Goal: Information Seeking & Learning: Learn about a topic

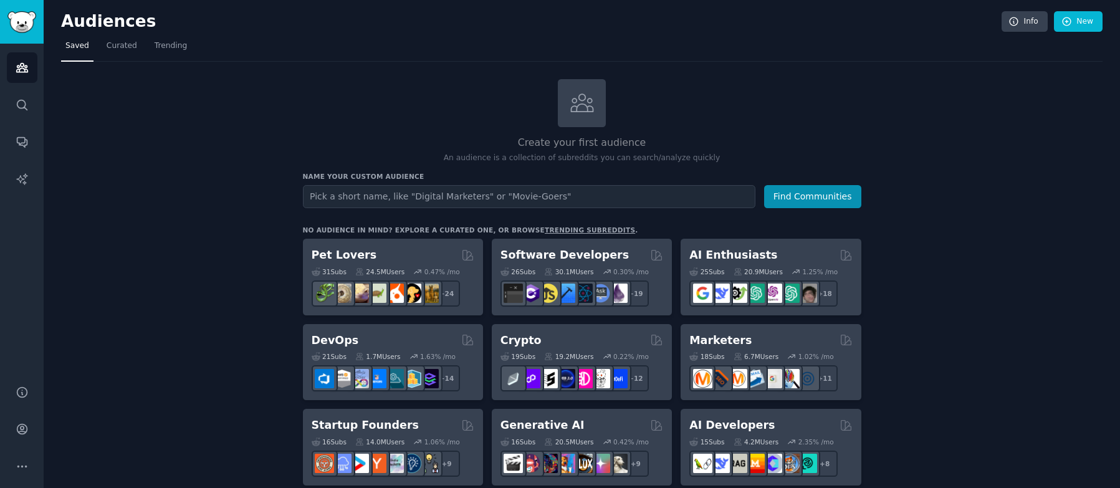
click at [378, 192] on input "text" at bounding box center [529, 196] width 453 height 23
type input "[MEDICAL_DATA] Questions"
click at [832, 200] on button "Find Communities" at bounding box center [812, 196] width 97 height 23
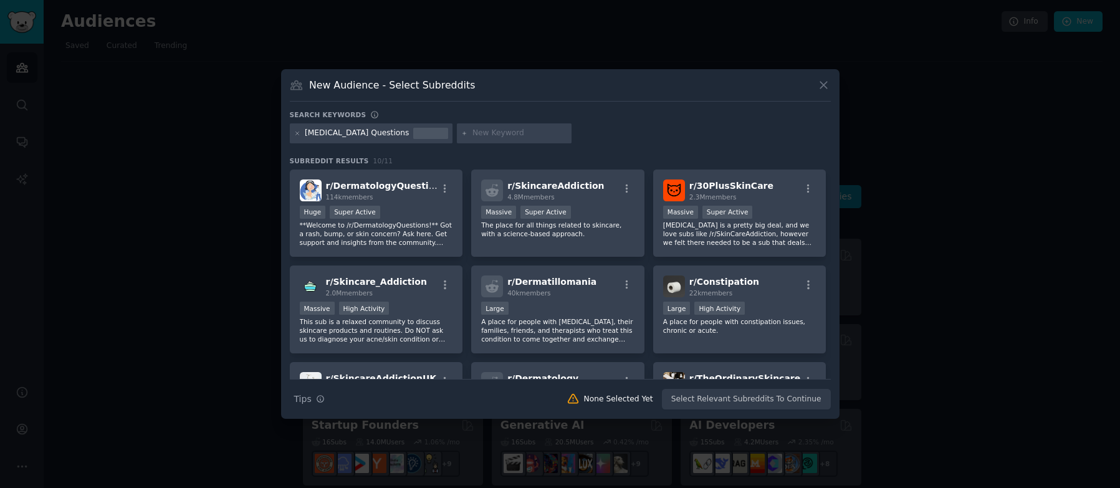
click at [473, 134] on input "text" at bounding box center [520, 133] width 95 height 11
type input "[MEDICAL_DATA]"
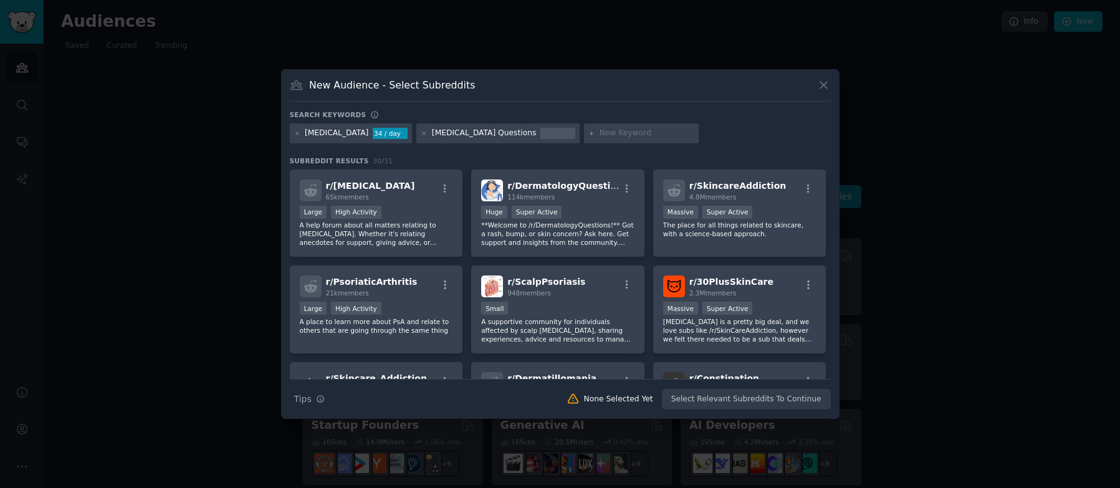
click at [600, 138] on input "text" at bounding box center [647, 133] width 95 height 11
paste input "[MEDICAL_DATA]"
type input "[MEDICAL_DATA]"
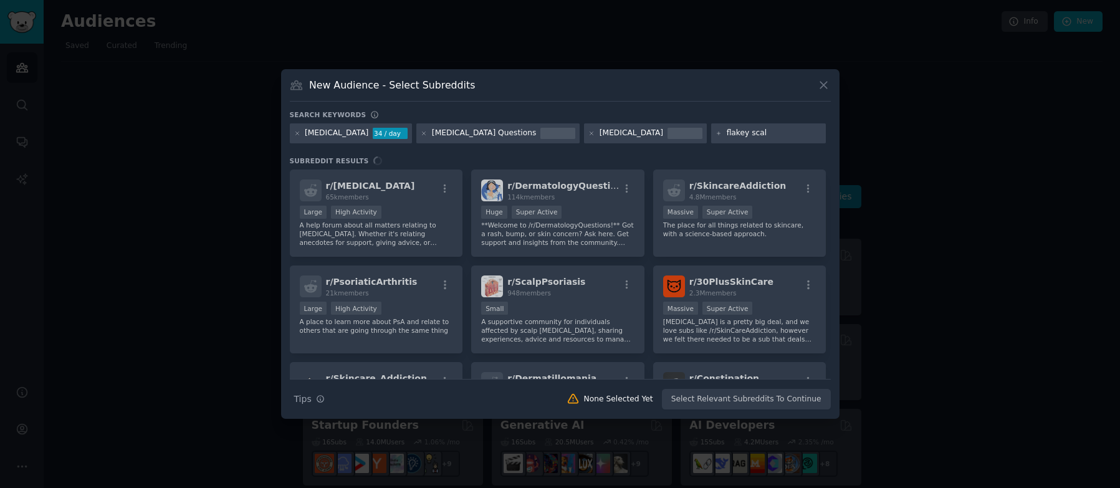
type input "flakey scalp"
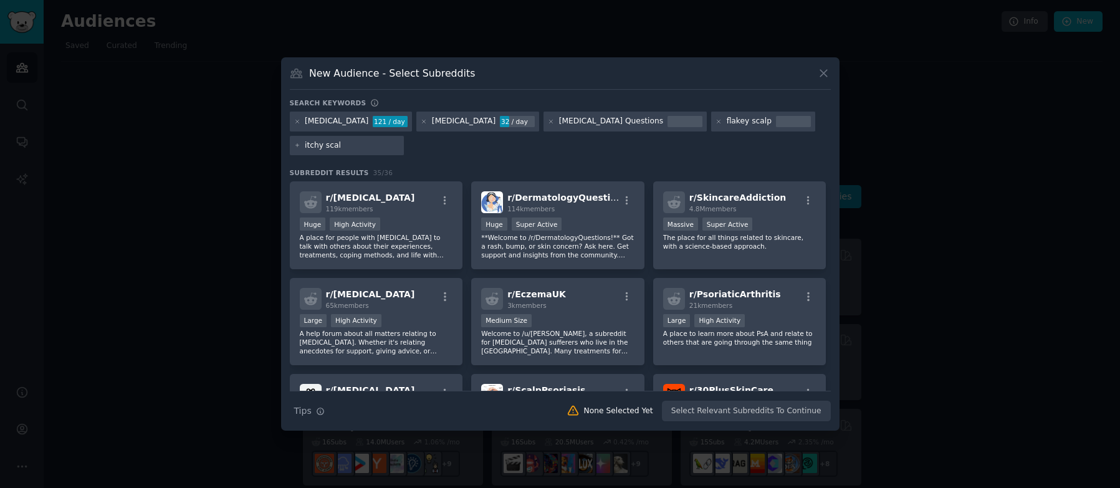
type input "[MEDICAL_DATA]"
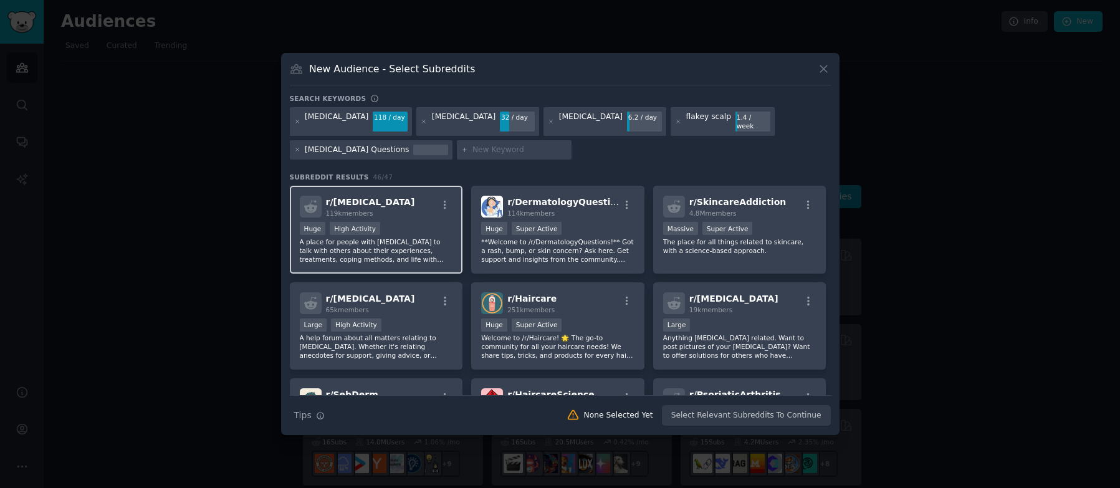
click at [408, 222] on div "Huge High Activity" at bounding box center [376, 230] width 153 height 16
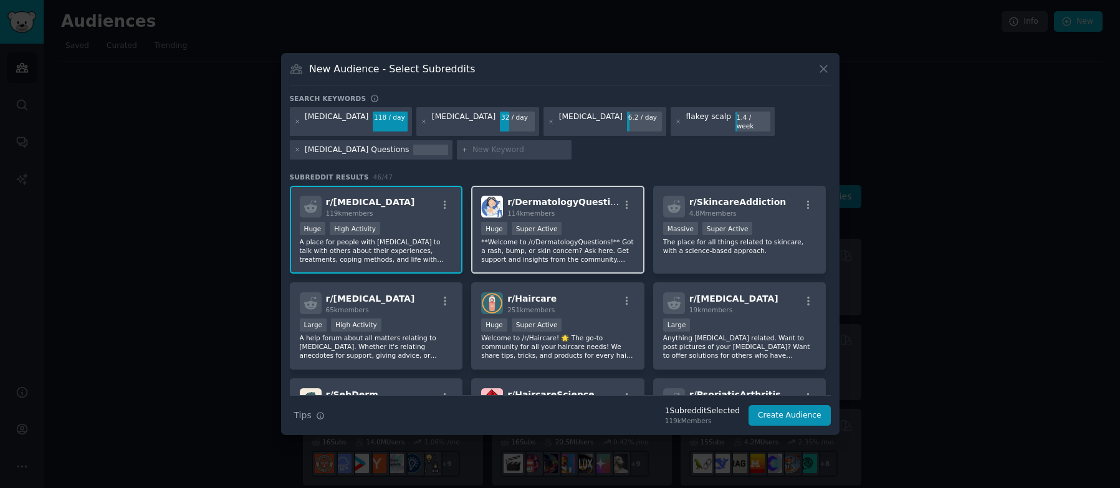
click at [577, 222] on div ">= 95th percentile for submissions / day Huge Super Active" at bounding box center [557, 230] width 153 height 16
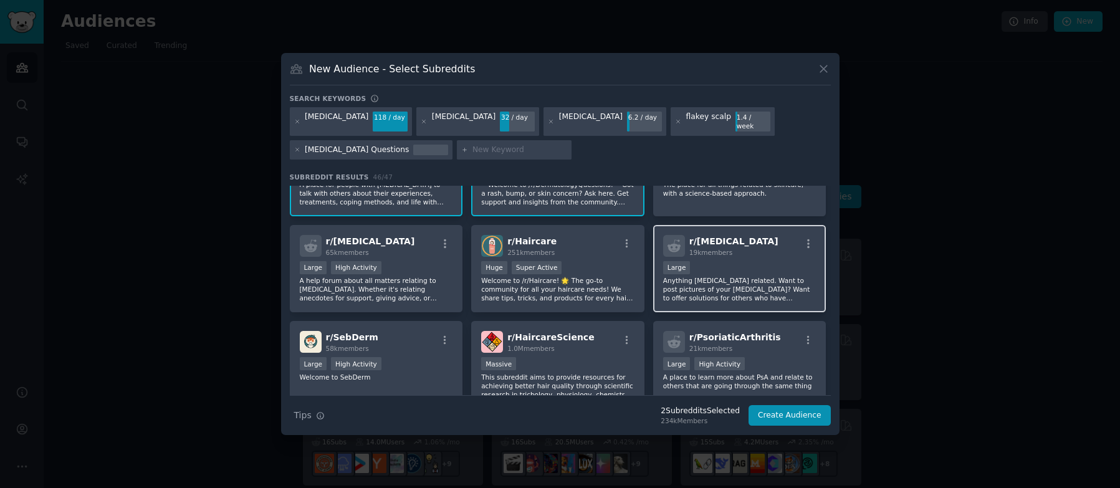
scroll to position [59, 0]
click at [753, 251] on div "r/ [PERSON_NAME] 19k members Large Anything [MEDICAL_DATA] related. Want to pos…" at bounding box center [739, 268] width 173 height 88
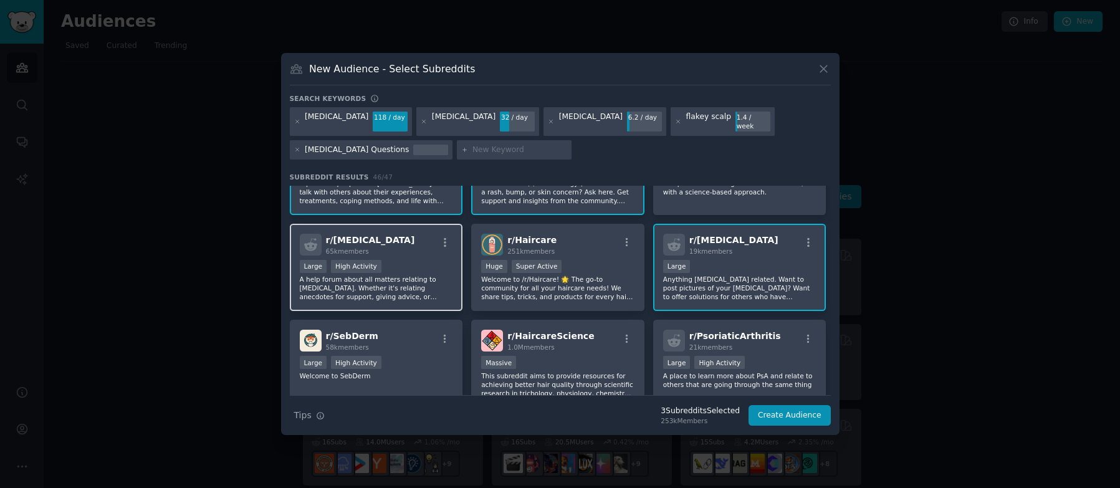
click at [415, 262] on div "Large High Activity" at bounding box center [376, 268] width 153 height 16
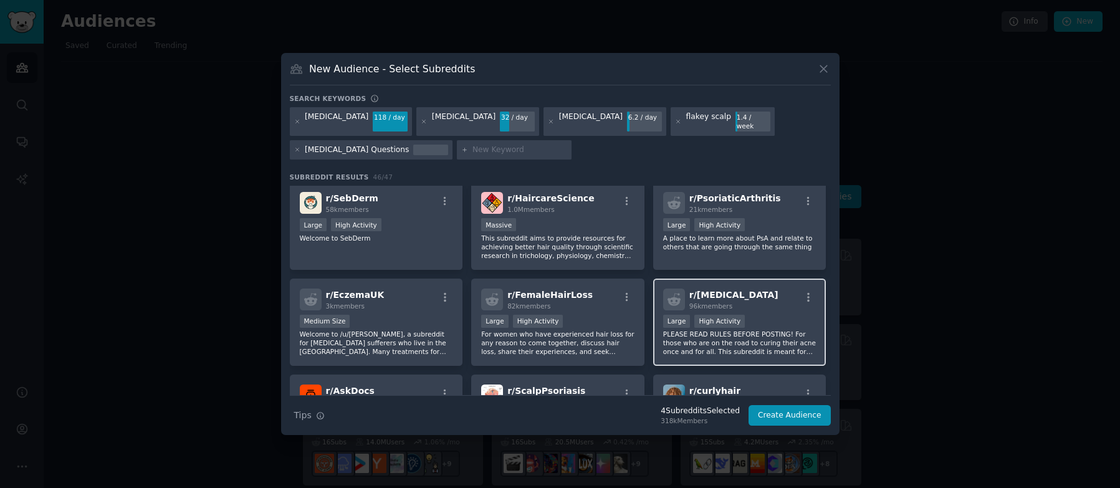
scroll to position [205, 0]
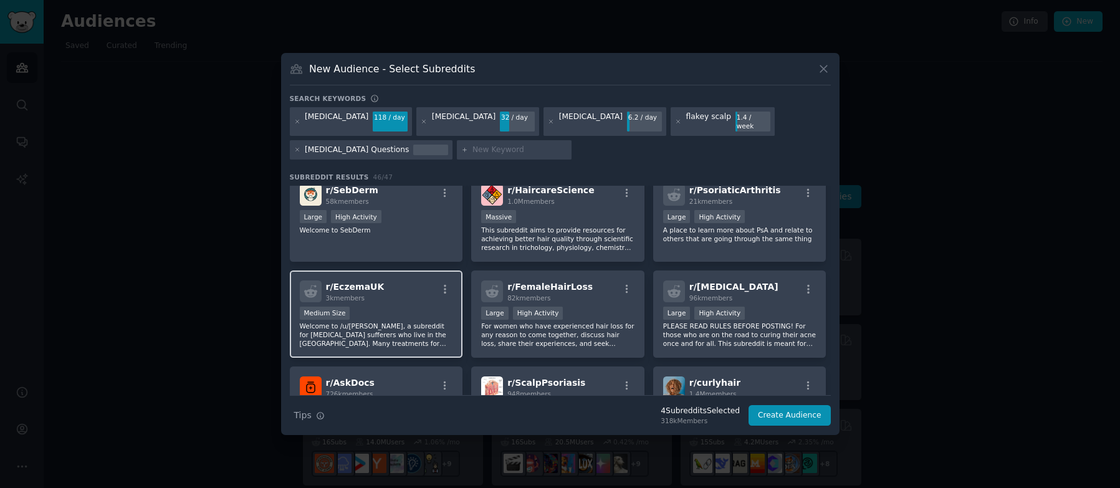
click at [414, 322] on p "Welcome to /u/[PERSON_NAME], a subreddit for [MEDICAL_DATA] sufferers who live …" at bounding box center [376, 335] width 153 height 26
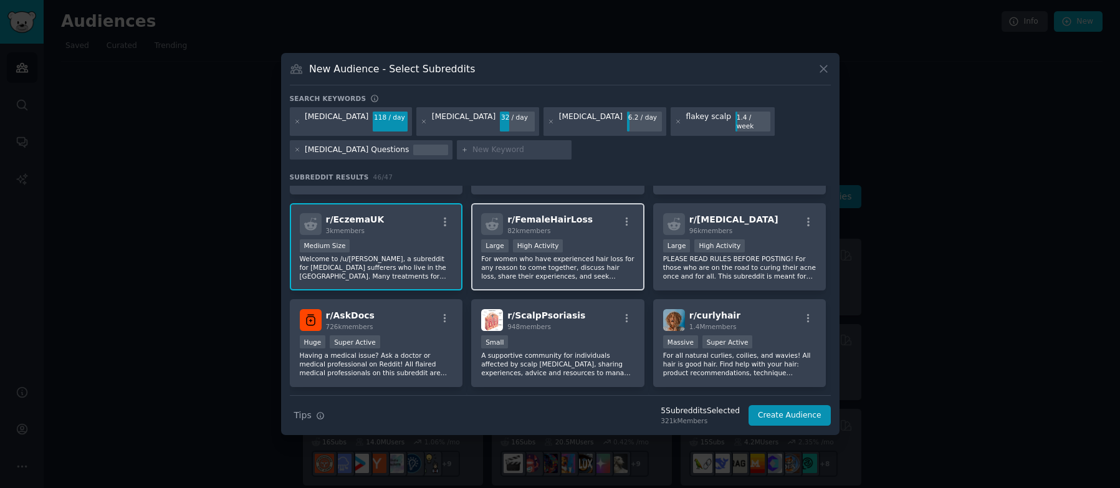
scroll to position [296, 0]
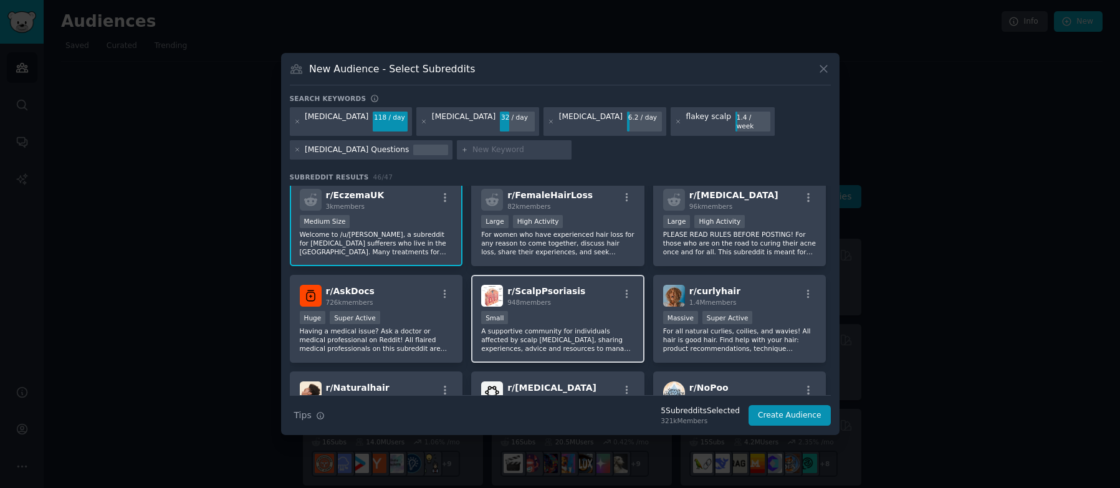
click at [590, 311] on div "Small" at bounding box center [557, 319] width 153 height 16
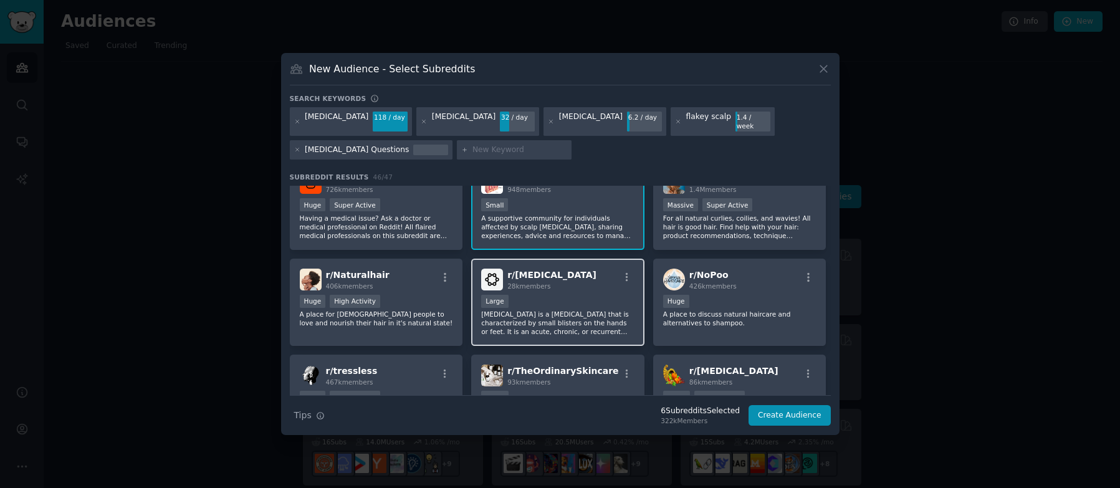
scroll to position [413, 0]
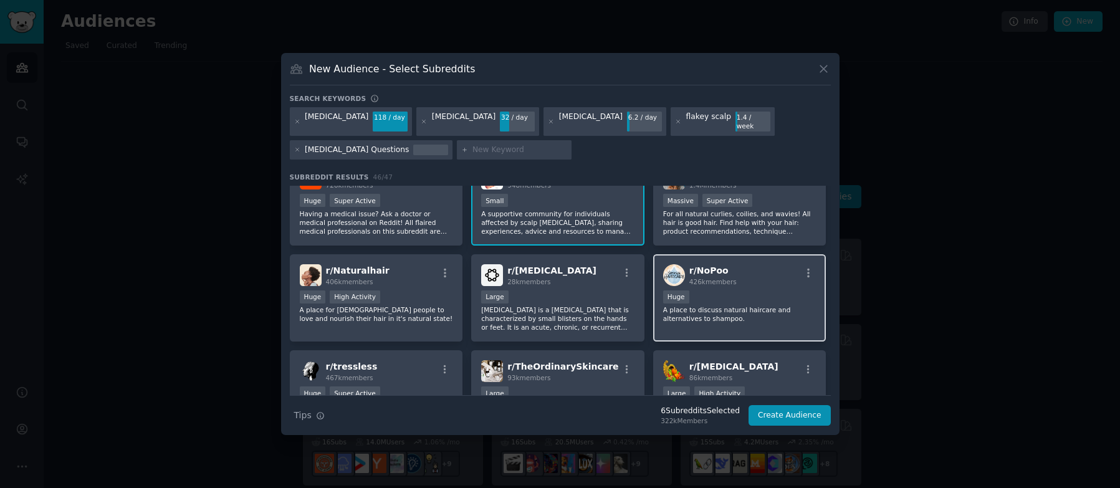
click at [774, 292] on div "100,000 - 1,000,000 members Huge" at bounding box center [739, 299] width 153 height 16
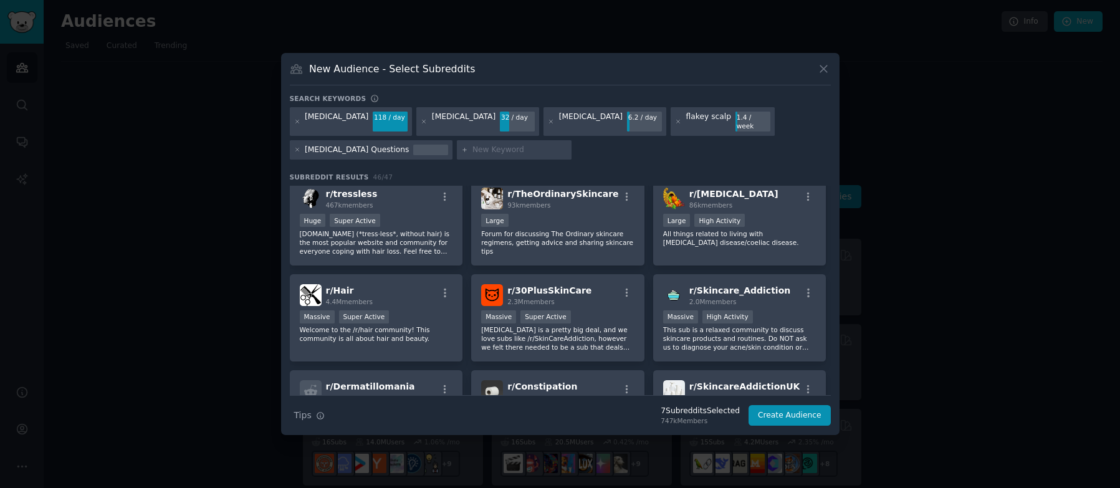
scroll to position [587, 0]
click at [591, 300] on div "r/ 30PlusSkinCare 2.3M members" at bounding box center [557, 295] width 153 height 22
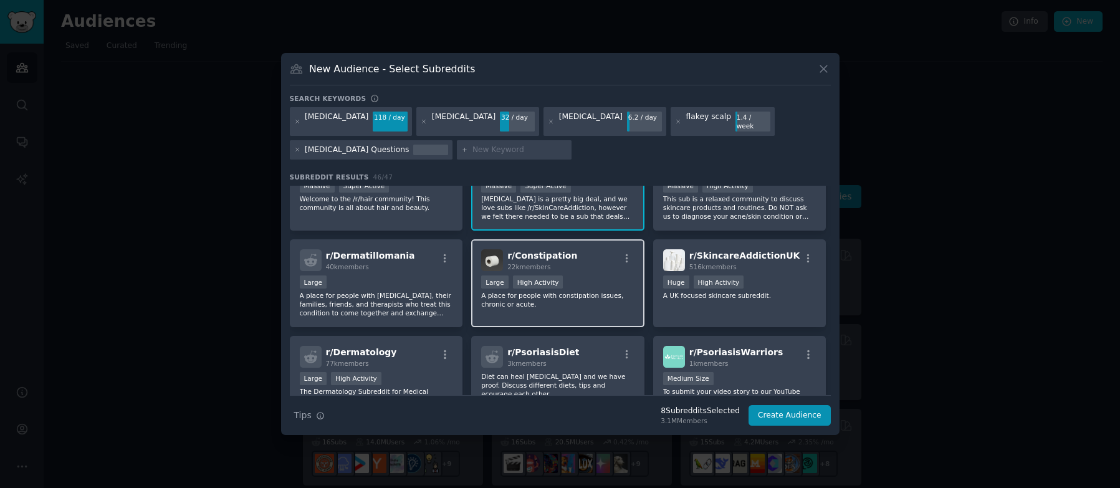
scroll to position [732, 0]
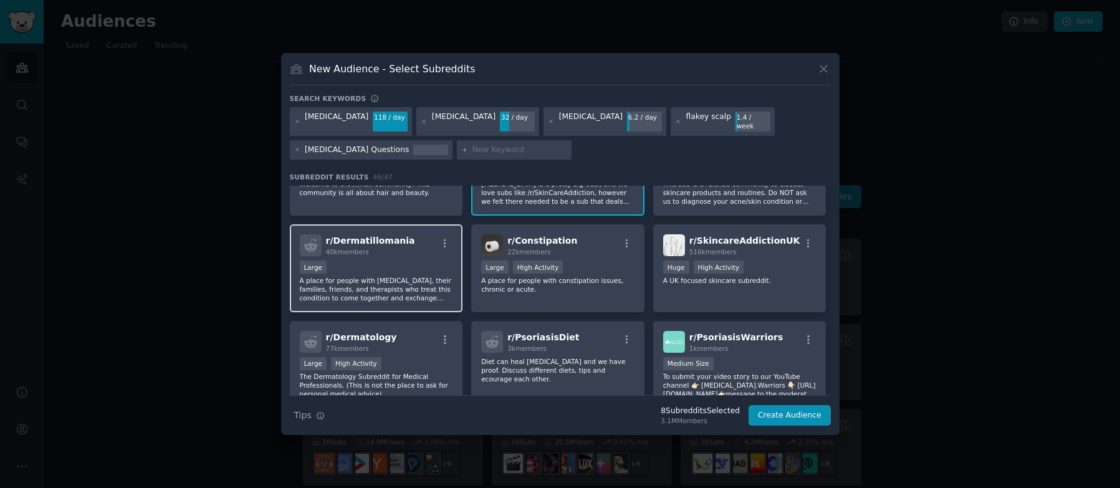
click at [425, 255] on div "r/ Dermatillomania 40k members Large A place for people with [MEDICAL_DATA], th…" at bounding box center [376, 268] width 173 height 88
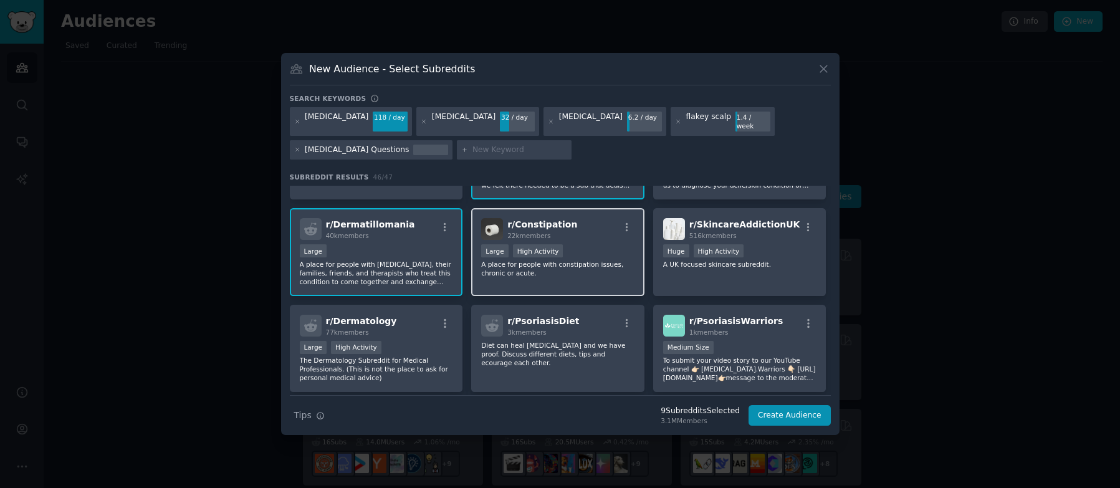
scroll to position [777, 0]
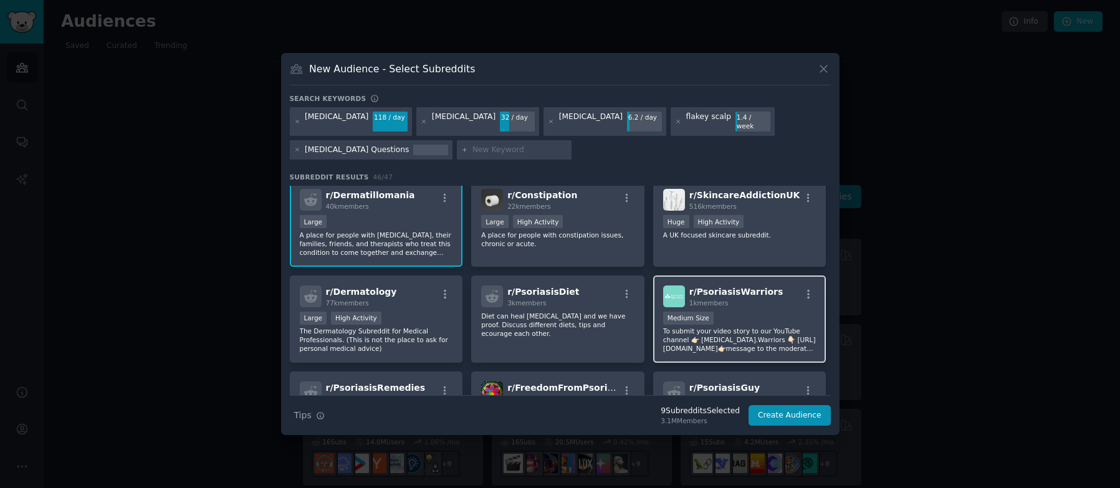
click at [748, 316] on div "Medium Size" at bounding box center [739, 320] width 153 height 16
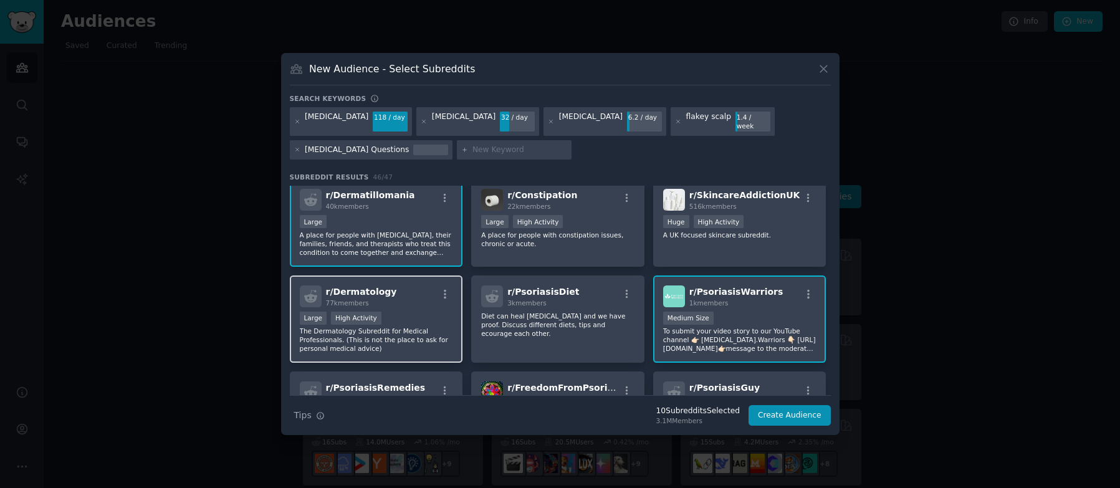
click at [414, 319] on div "Large High Activity" at bounding box center [376, 320] width 153 height 16
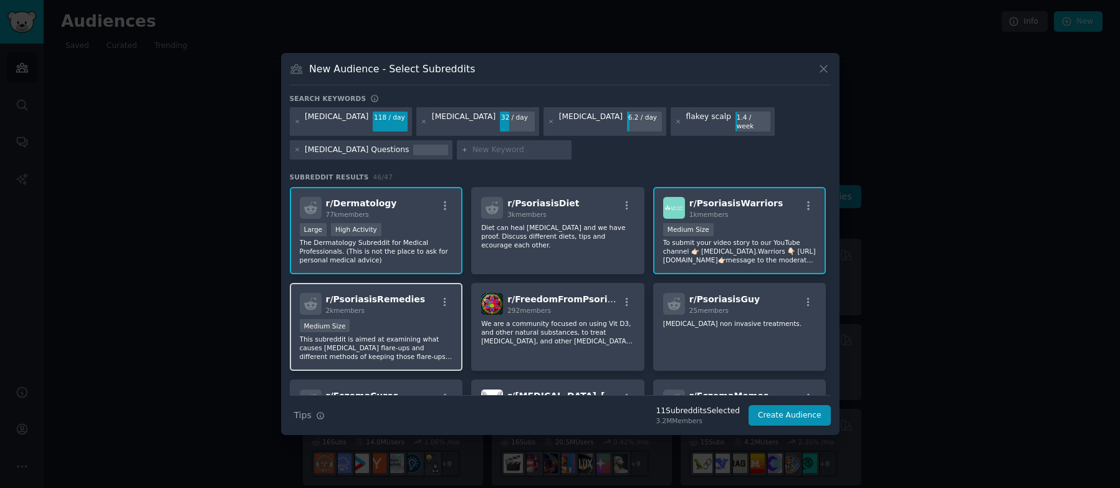
scroll to position [867, 0]
click at [420, 319] on div "Medium Size" at bounding box center [376, 327] width 153 height 16
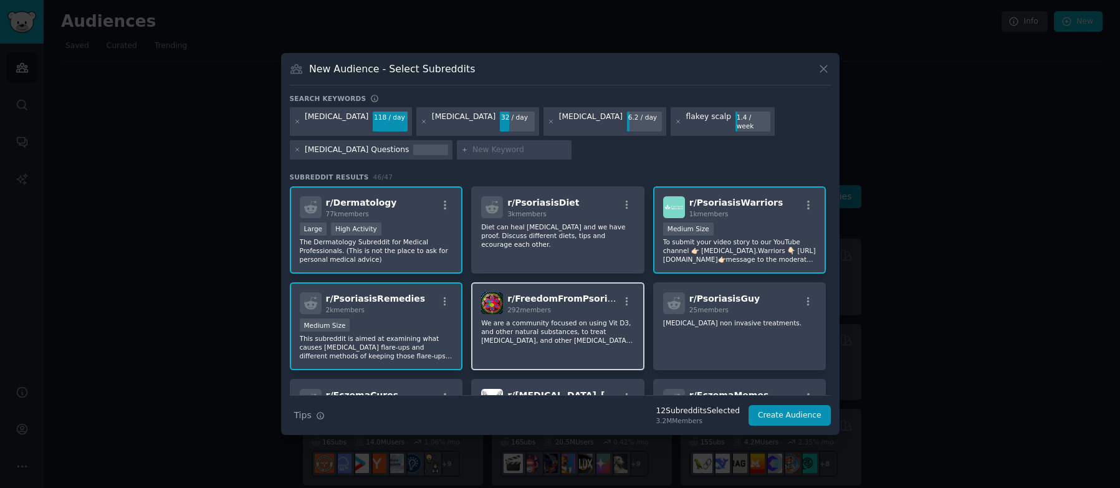
click at [567, 339] on p "We are a community focused on using Vit D3, and other natural substances, to tr…" at bounding box center [557, 332] width 153 height 26
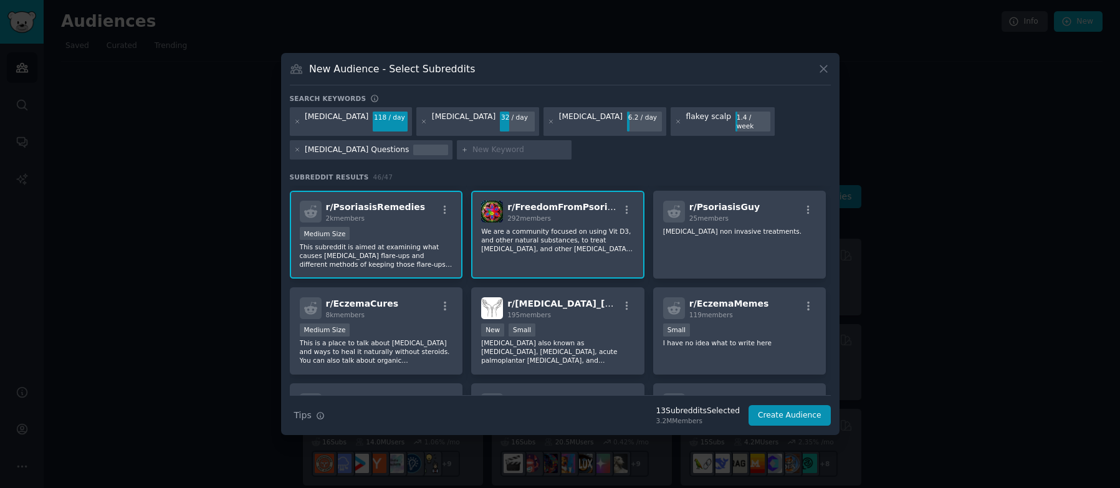
scroll to position [960, 0]
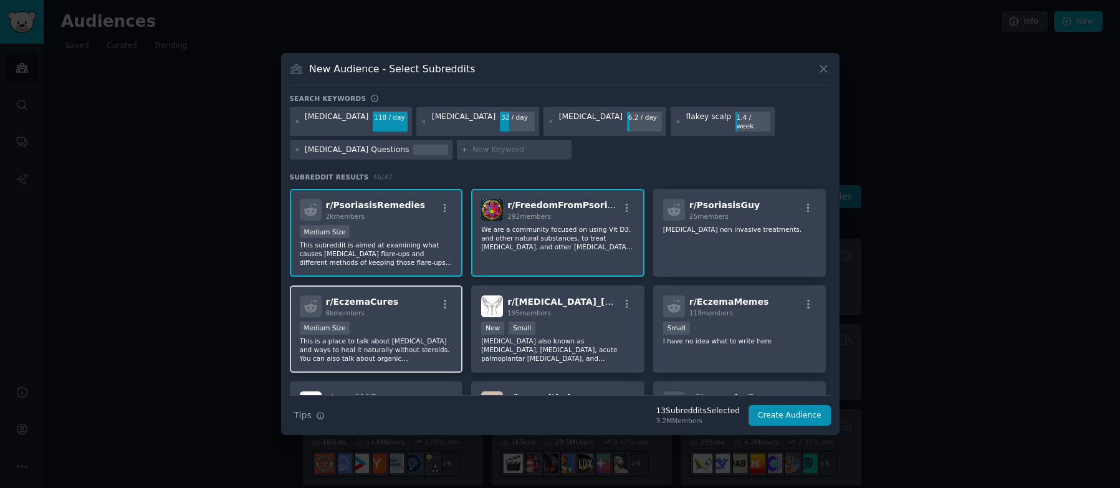
click at [398, 315] on div "r/ EczemaCures 8k members Medium Size This is a place to talk about [MEDICAL_DA…" at bounding box center [376, 330] width 173 height 88
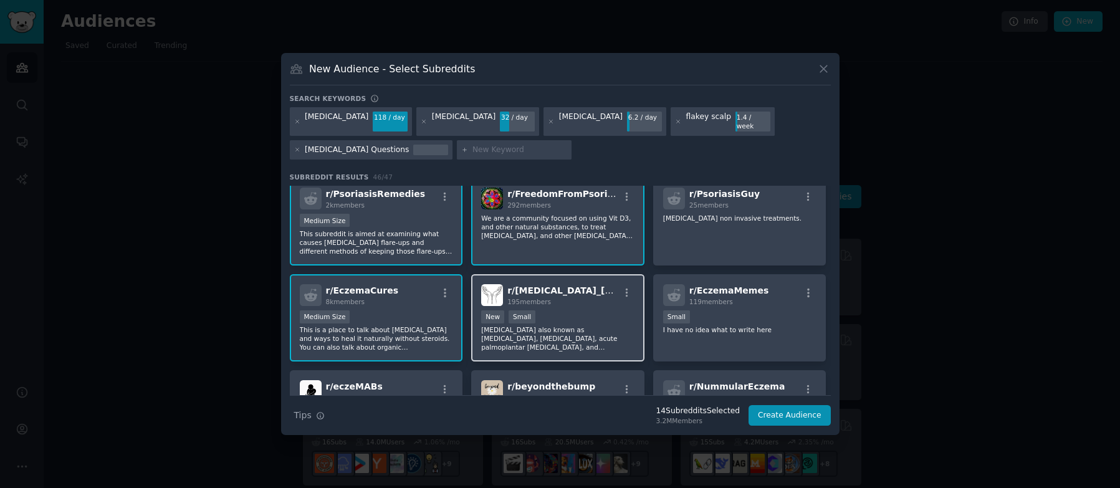
scroll to position [973, 0]
click at [585, 309] on div "New Small" at bounding box center [557, 317] width 153 height 16
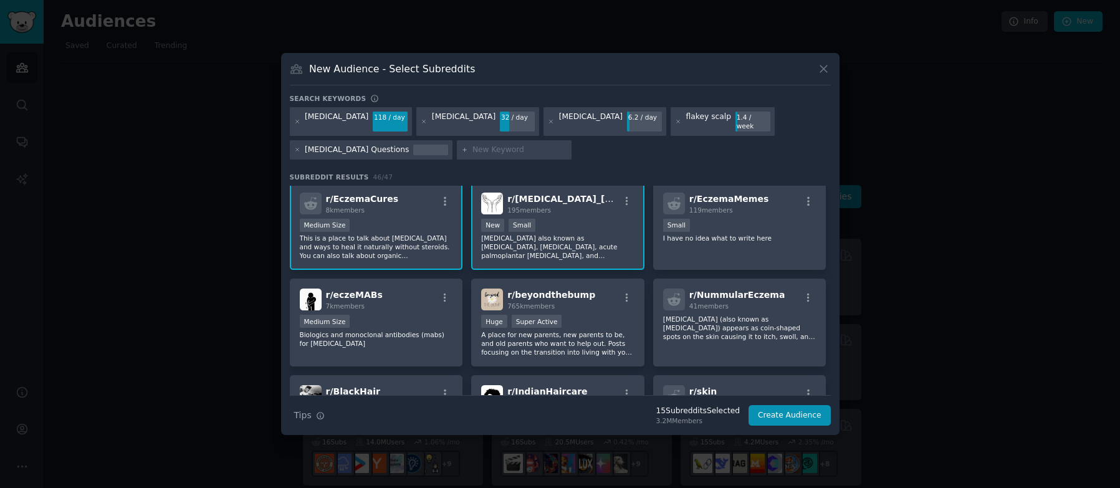
scroll to position [1064, 0]
click at [722, 347] on div "r/ NummularEczema 41 members [MEDICAL_DATA] (also known as [MEDICAL_DATA]) appe…" at bounding box center [739, 322] width 173 height 88
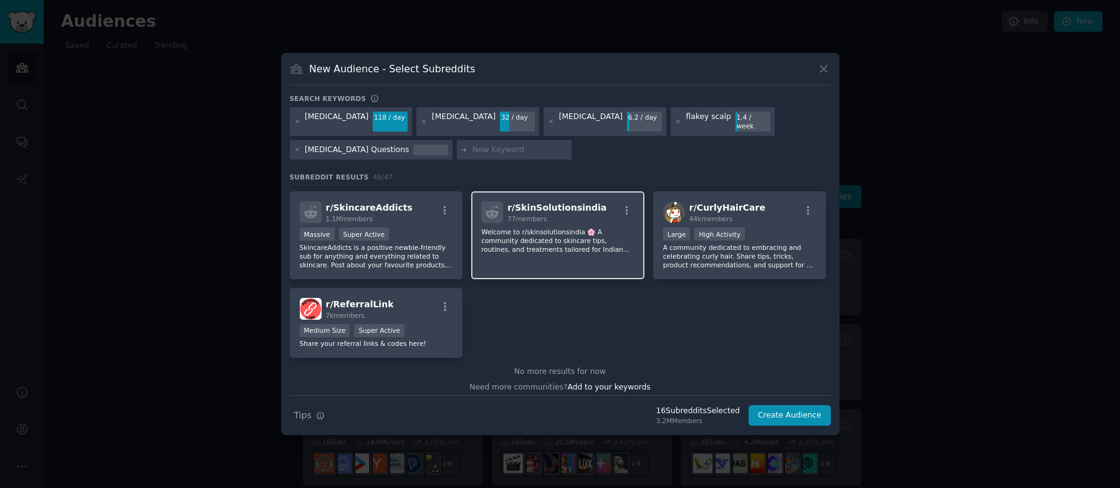
scroll to position [1349, 0]
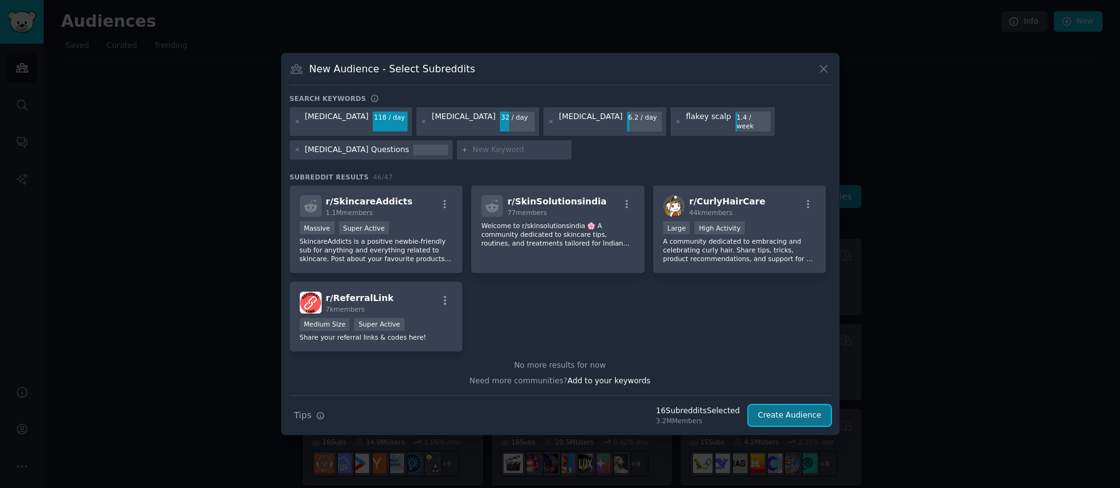
click at [786, 408] on button "Create Audience" at bounding box center [790, 415] width 82 height 21
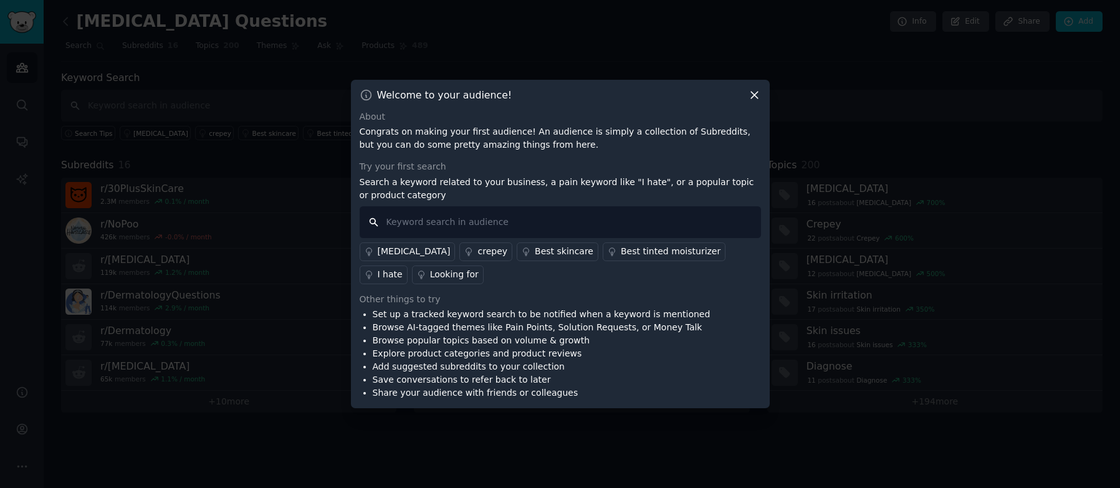
click at [438, 223] on input "text" at bounding box center [561, 222] width 402 height 32
type input "[MEDICAL_DATA] scalp"
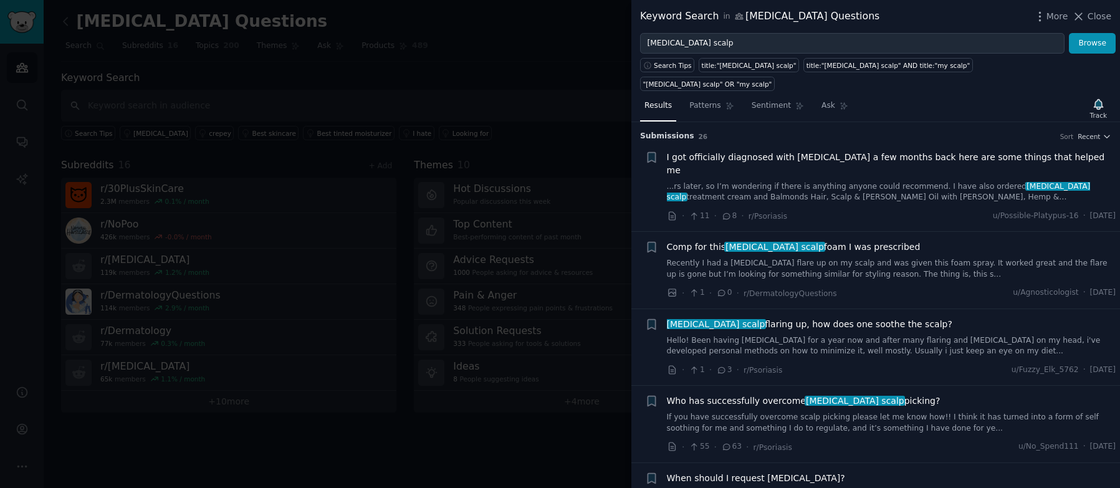
click at [893, 209] on div "· 11 · 8 · r/Psoriasis u/Possible-Platypus-16 · [DATE]" at bounding box center [892, 215] width 450 height 13
click at [1100, 98] on icon "button" at bounding box center [1098, 104] width 13 height 13
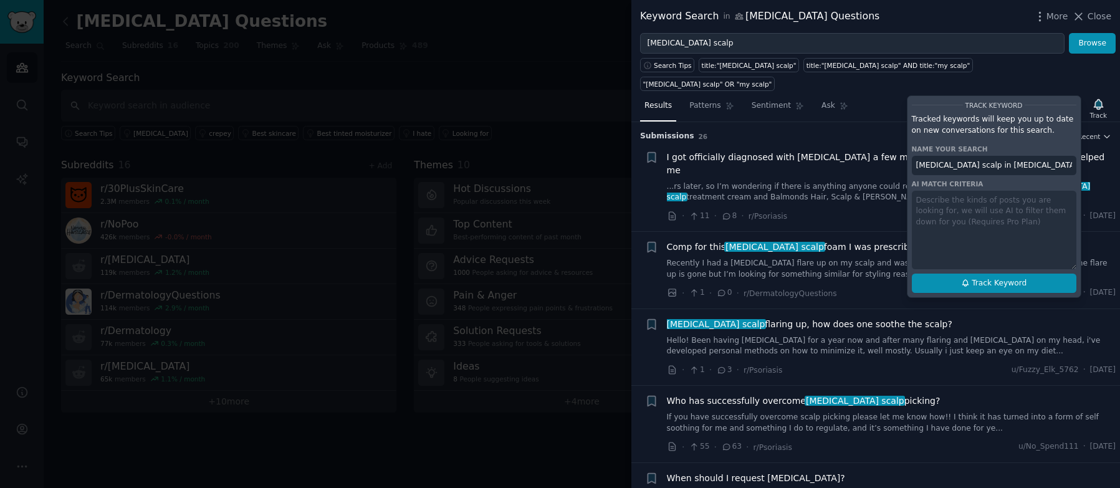
click at [989, 278] on span "Track Keyword" at bounding box center [999, 283] width 55 height 11
type input "[MEDICAL_DATA] scalp in [MEDICAL_DATA] Questions"
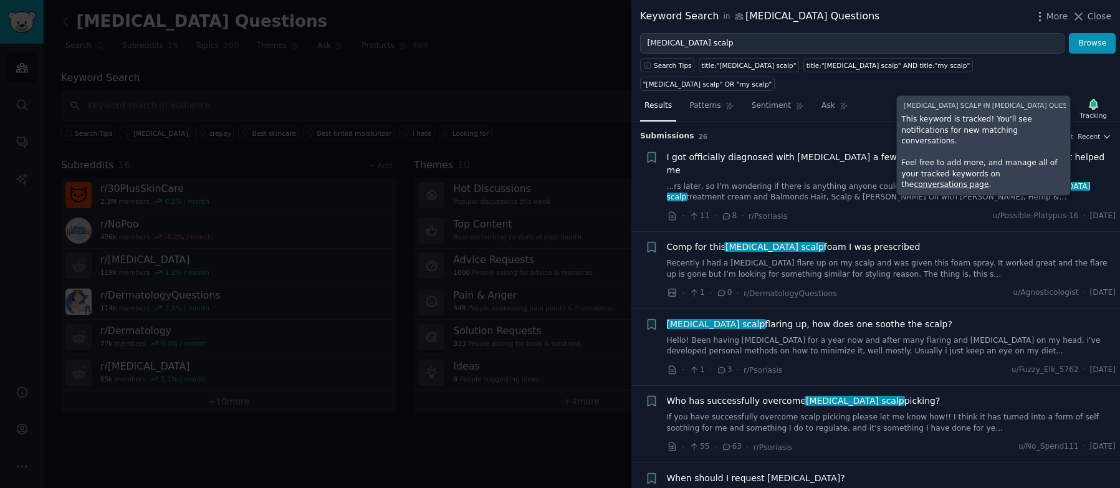
click at [921, 199] on li "+ I got officially diagnosed with [MEDICAL_DATA] a few months back here are som…" at bounding box center [876, 187] width 489 height 90
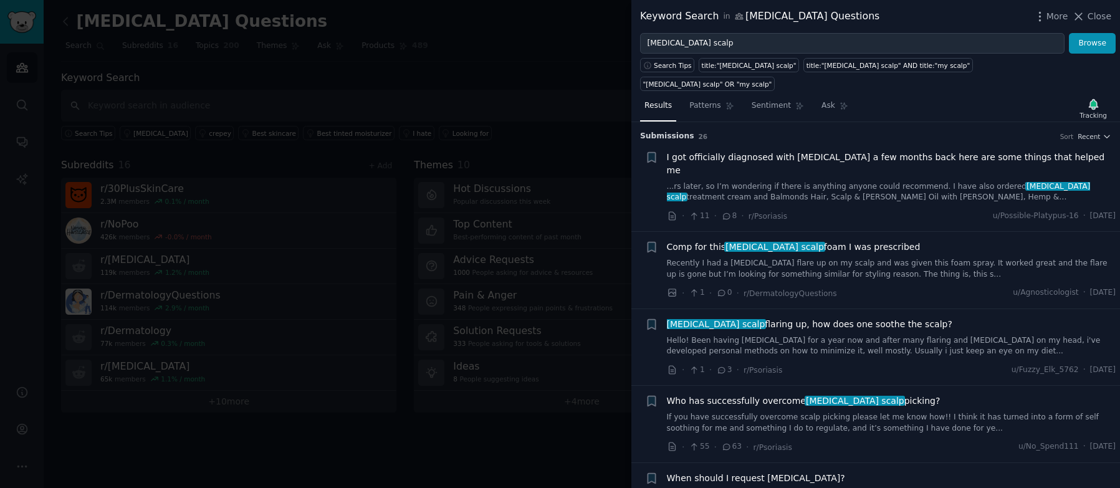
click at [933, 248] on div "Comp for this [MEDICAL_DATA] scalp foam I was prescribed Recently I had a [MEDI…" at bounding box center [892, 270] width 450 height 59
click at [902, 258] on link "Recently I had a [MEDICAL_DATA] flare up on my scalp and was given this foam sp…" at bounding box center [892, 269] width 450 height 22
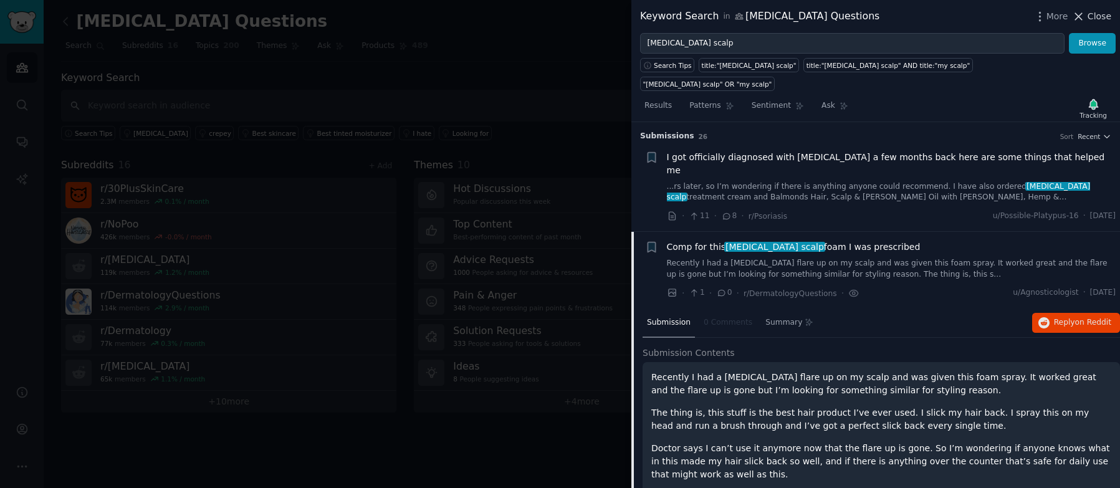
click at [1095, 16] on span "Close" at bounding box center [1100, 16] width 24 height 13
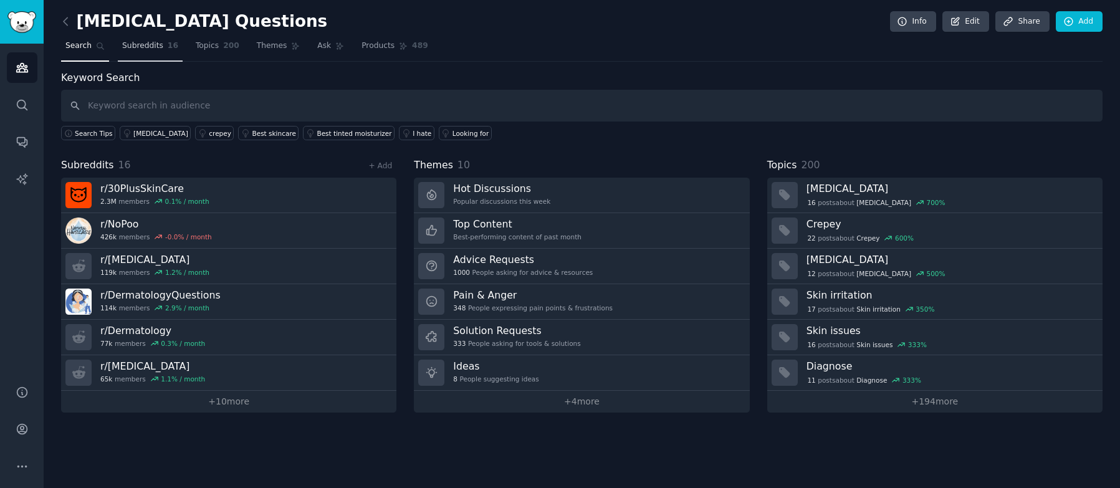
click at [159, 52] on link "Subreddits 16" at bounding box center [150, 49] width 65 height 26
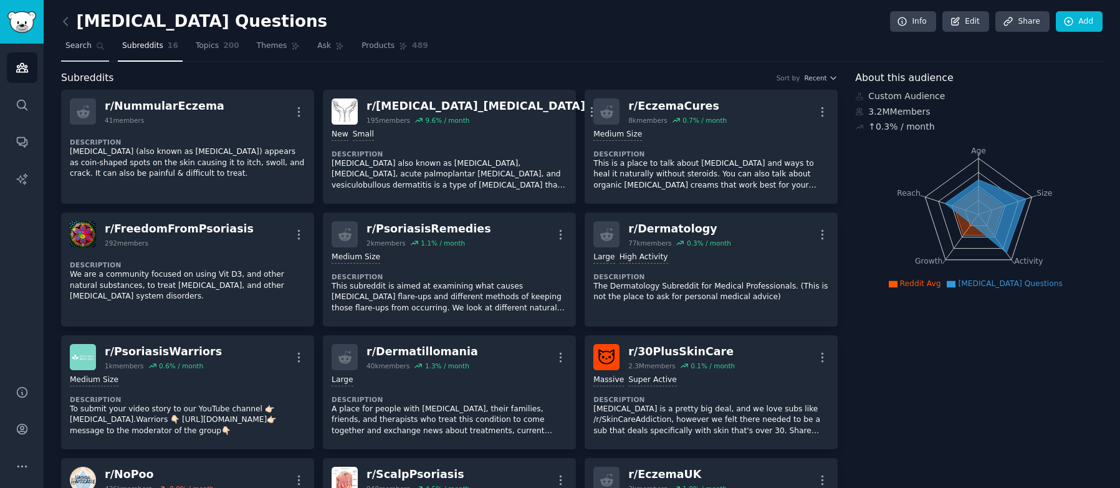
click at [77, 47] on span "Search" at bounding box center [78, 46] width 26 height 11
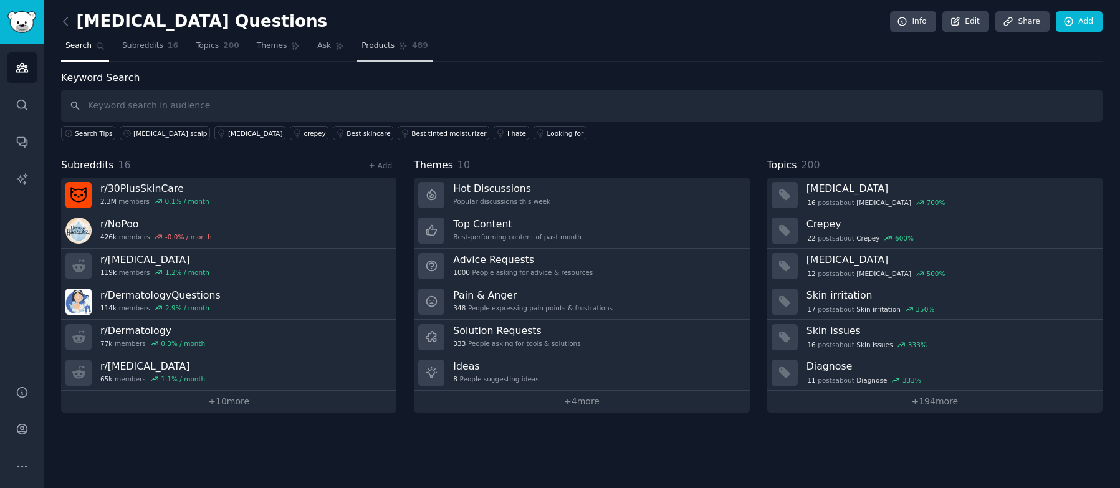
click at [371, 46] on span "Products" at bounding box center [378, 46] width 33 height 11
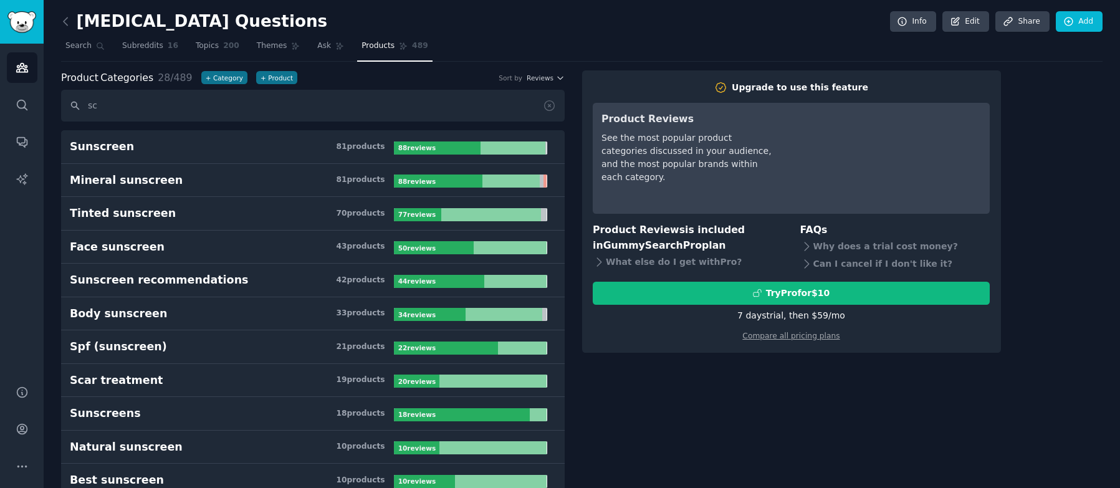
type input "s"
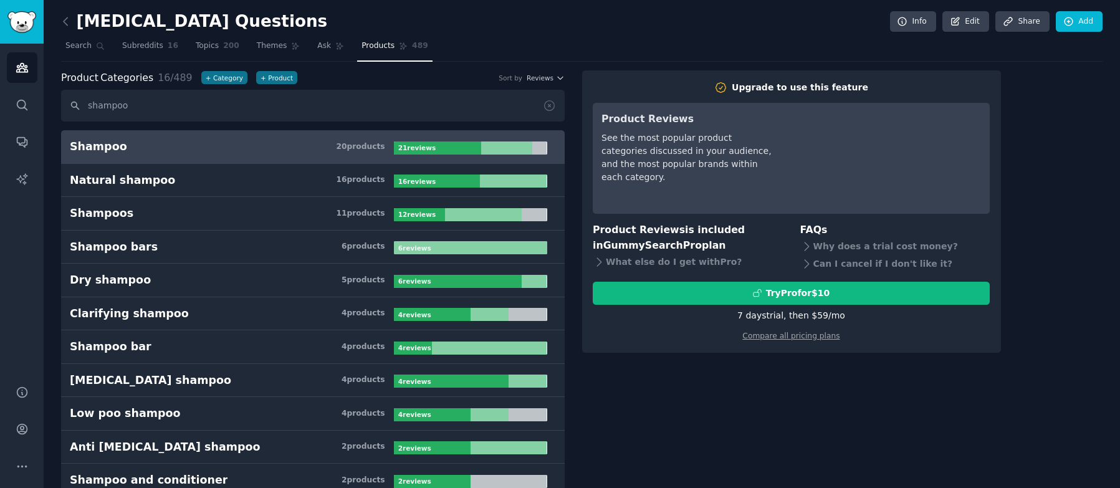
type input "shampoo"
click at [201, 150] on h3 "Shampoo 20 product s" at bounding box center [232, 147] width 324 height 16
click at [504, 49] on nav "Search Subreddits 16 Topics 200 Themes Ask Products 489" at bounding box center [582, 49] width 1042 height 26
click at [29, 71] on link "Audiences" at bounding box center [22, 67] width 31 height 31
